Goal: Task Accomplishment & Management: Manage account settings

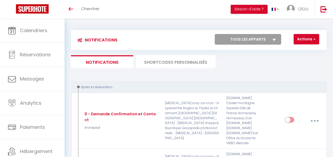
select select
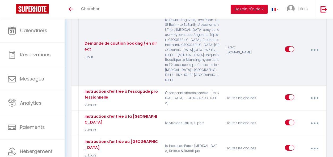
scroll to position [398, 0]
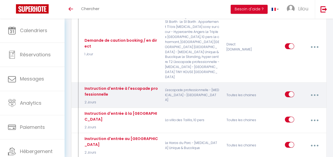
click at [311, 90] on button "button" at bounding box center [314, 95] width 14 height 10
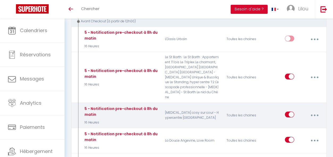
scroll to position [1109, 0]
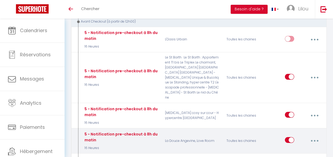
click at [318, 136] on button "button" at bounding box center [314, 141] width 14 height 10
click at [305, 149] on link "Editer" at bounding box center [299, 153] width 39 height 9
type input "5 - Notification pre-checkout à 8h du matin"
select select "4"
select select "16 Heures"
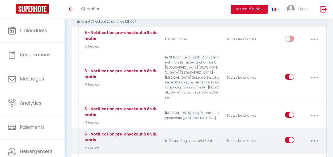
select select "if_booking_is_paid"
checkbox input "true"
checkbox input "false"
radio input "true"
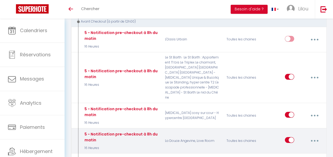
type input "Procédure pour votre départ - [RENTAL:NAME] - [GUEST:FIRST_NAME] [GUEST:NAME]"
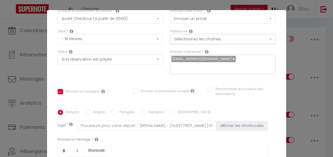
scroll to position [0, 0]
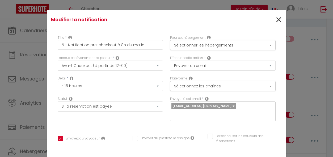
click at [276, 21] on span "×" at bounding box center [278, 20] width 7 height 16
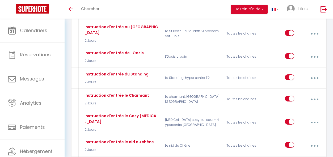
scroll to position [534, 0]
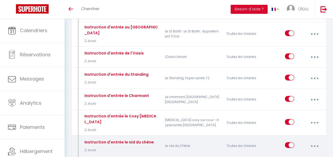
click at [316, 141] on button "button" at bounding box center [314, 146] width 14 height 10
click at [302, 154] on link "Editer" at bounding box center [299, 158] width 39 height 9
type input "Instruction d'entrée le nid du chêne"
select select "2"
select select "2 Jours"
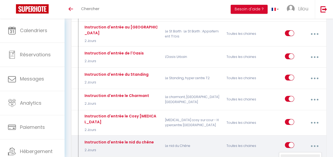
checkbox input "true"
checkbox input "false"
type input "Procédure pour le checkin - [RENTAL:NAME]"
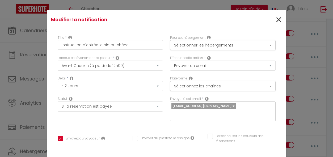
scroll to position [0, 0]
click at [279, 19] on span "×" at bounding box center [278, 20] width 7 height 16
